Goal: Task Accomplishment & Management: Manage account settings

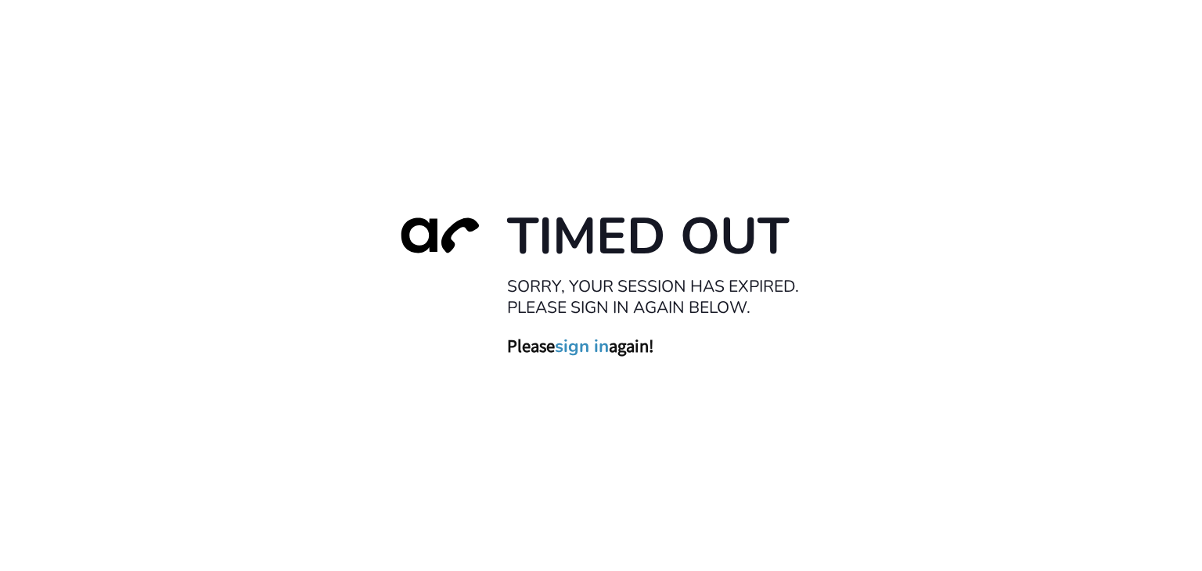
click at [578, 342] on link "sign in" at bounding box center [582, 347] width 54 height 22
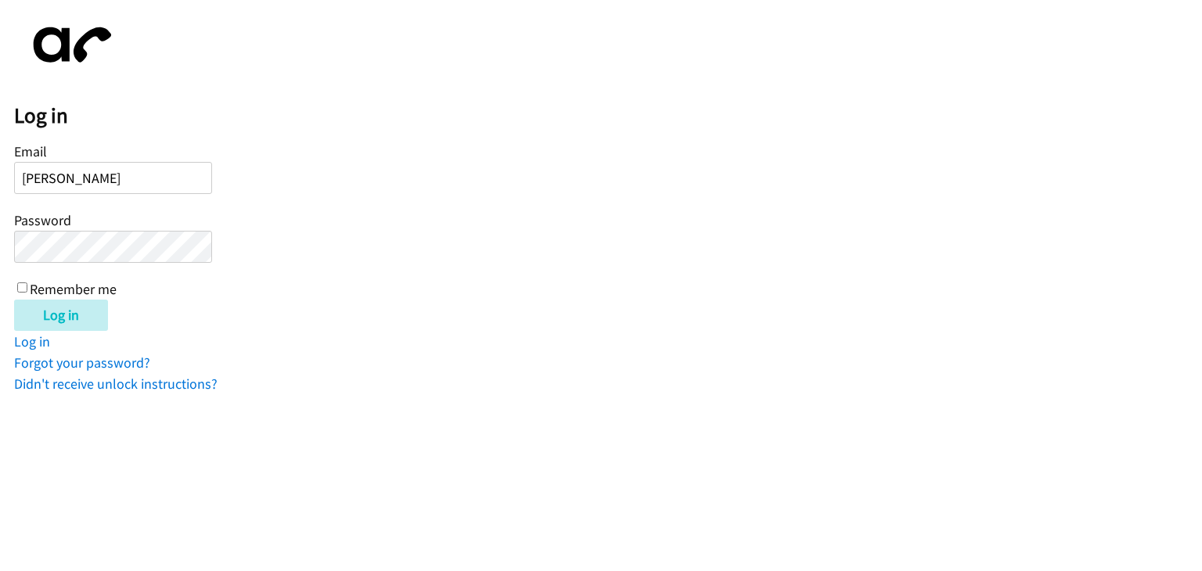
type input "[PERSON_NAME][EMAIL_ADDRESS][PERSON_NAME][DOMAIN_NAME]"
click at [22, 282] on input "Remember me" at bounding box center [22, 287] width 10 height 10
checkbox input "true"
click at [50, 311] on input "Log in" at bounding box center [61, 315] width 94 height 31
